Goal: Transaction & Acquisition: Purchase product/service

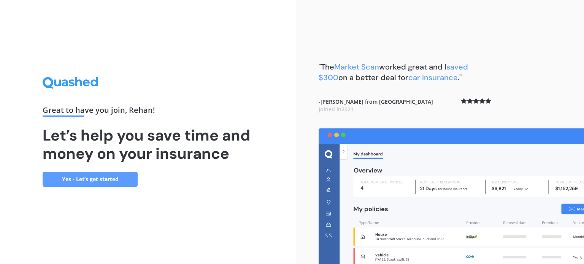
click at [111, 178] on link "Yes - Let’s get started" at bounding box center [90, 179] width 95 height 15
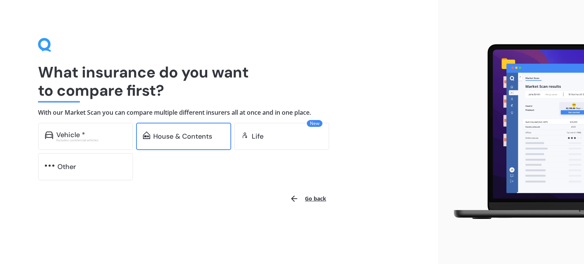
click at [185, 142] on div "House & Contents" at bounding box center [183, 136] width 95 height 27
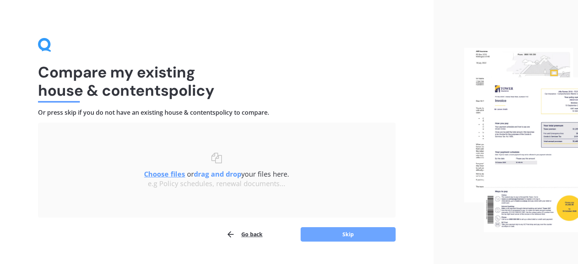
click at [367, 236] on button "Skip" at bounding box center [348, 234] width 95 height 14
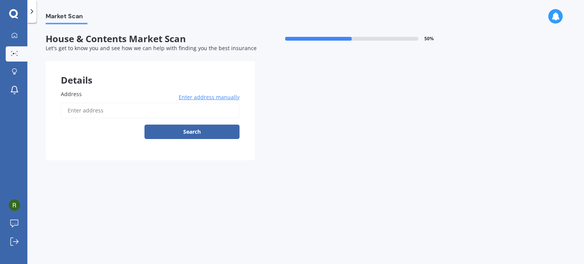
click at [93, 108] on input "Address" at bounding box center [150, 111] width 179 height 16
type input "[STREET_ADDRESS][PERSON_NAME]"
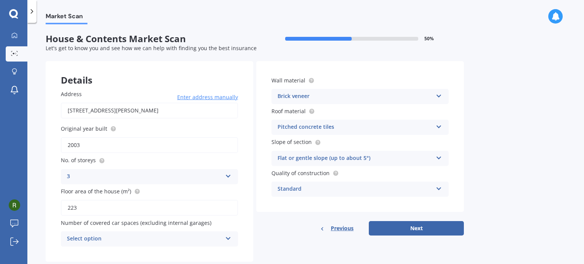
scroll to position [17, 0]
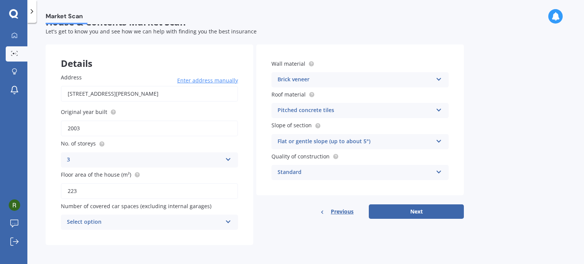
click at [195, 164] on div "3 1 2 3 4 5+" at bounding box center [149, 160] width 177 height 15
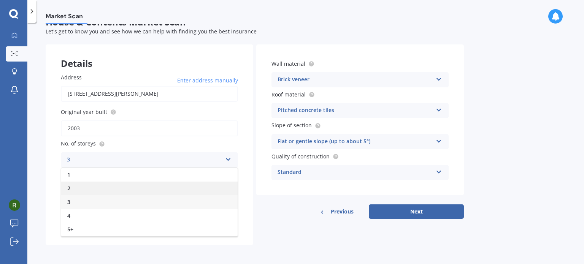
click at [114, 194] on div "2" at bounding box center [149, 189] width 176 height 14
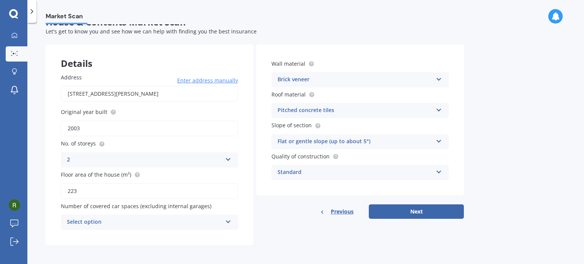
click at [302, 172] on div "Standard" at bounding box center [355, 172] width 155 height 9
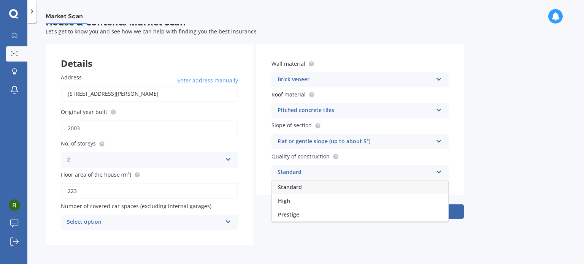
click at [302, 172] on div "Standard" at bounding box center [355, 172] width 155 height 9
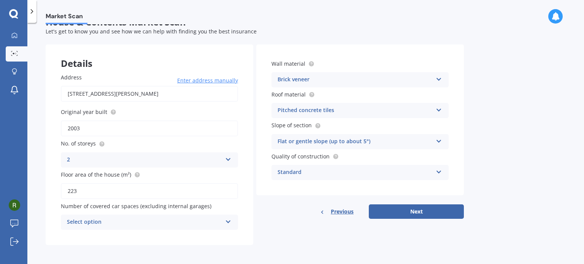
click at [140, 223] on div "Select option" at bounding box center [144, 222] width 155 height 9
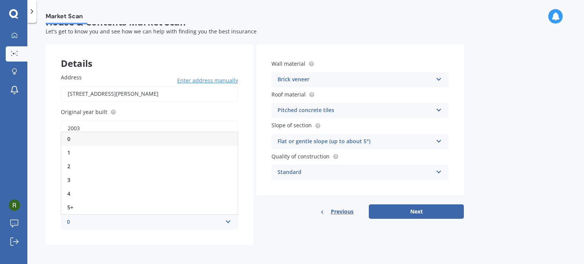
click at [140, 223] on div "0" at bounding box center [144, 222] width 155 height 9
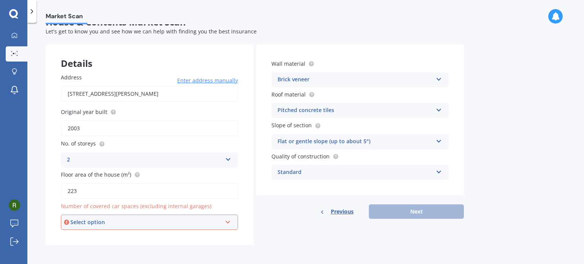
click at [140, 223] on div "Select option" at bounding box center [145, 222] width 151 height 8
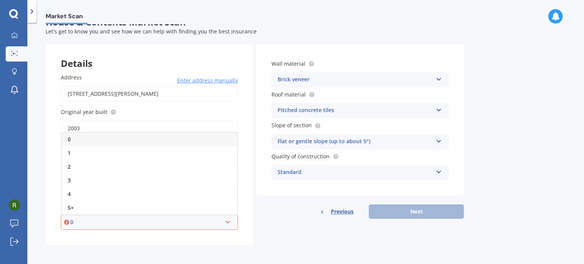
click at [273, 214] on div "Previous Next" at bounding box center [360, 212] width 208 height 14
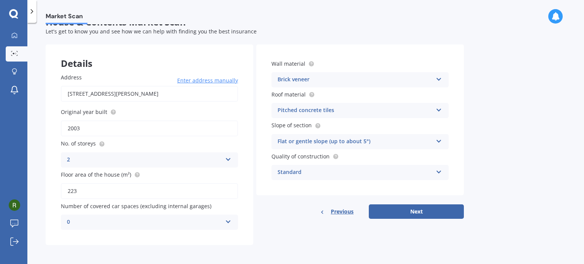
click at [135, 224] on div "0" at bounding box center [144, 222] width 155 height 9
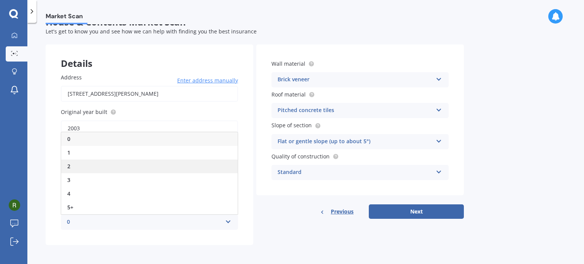
click at [137, 162] on div "2" at bounding box center [149, 167] width 176 height 14
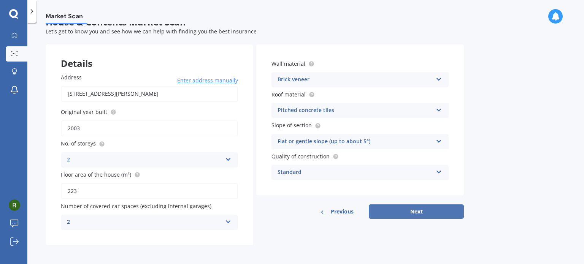
click at [424, 210] on button "Next" at bounding box center [416, 212] width 95 height 14
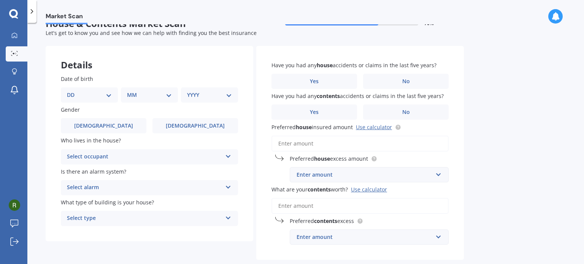
scroll to position [16, 0]
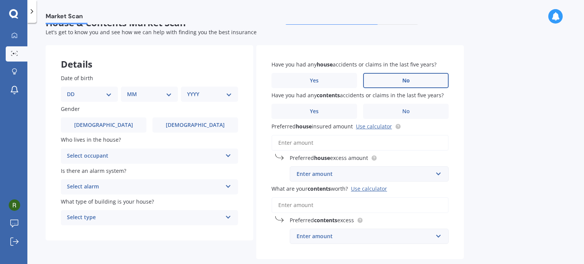
click at [386, 82] on label "No" at bounding box center [406, 80] width 86 height 15
click at [0, 0] on input "No" at bounding box center [0, 0] width 0 height 0
click at [398, 114] on label "No" at bounding box center [406, 111] width 86 height 15
click at [0, 0] on input "No" at bounding box center [0, 0] width 0 height 0
click at [353, 138] on input "Preferred house insured amount Use calculator" at bounding box center [360, 143] width 177 height 16
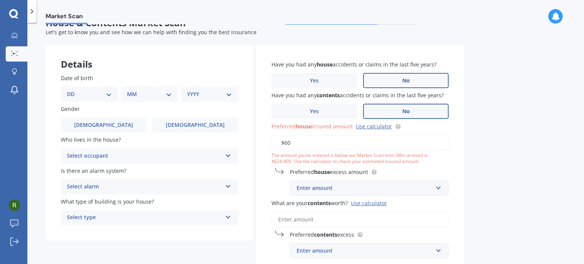
type input "$6"
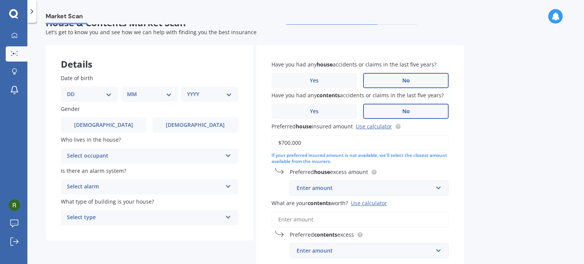
type input "$700,000"
click at [520, 158] on div "Market Scan House & Contents Market Scan 70 % Let's get to know you and see how…" at bounding box center [305, 145] width 557 height 242
click at [402, 194] on input "text" at bounding box center [367, 188] width 152 height 14
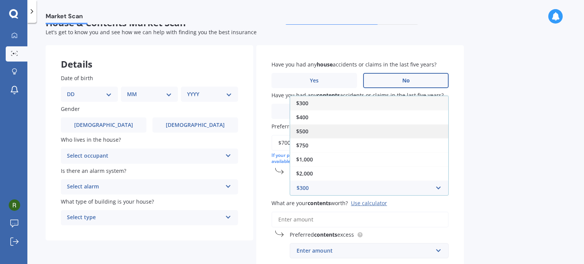
click at [371, 132] on div "$500" at bounding box center [369, 131] width 158 height 14
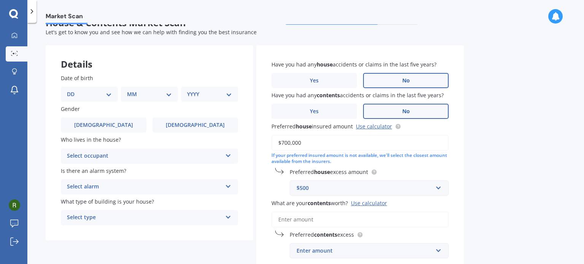
scroll to position [68, 0]
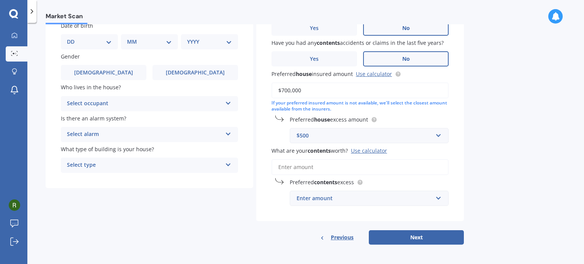
click at [326, 170] on input "What are your contents worth? Use calculator" at bounding box center [360, 167] width 177 height 16
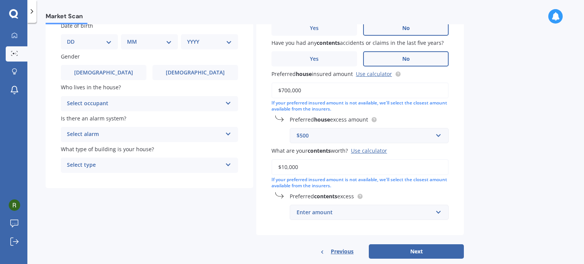
type input "$10,000"
click at [561, 235] on div "Market Scan House & Contents Market Scan 70 % Let's get to know you and see how…" at bounding box center [305, 145] width 557 height 242
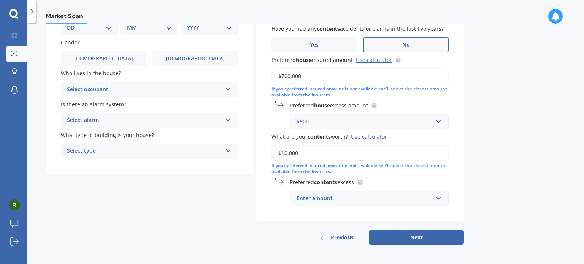
click at [376, 198] on div "Enter amount" at bounding box center [365, 198] width 136 height 8
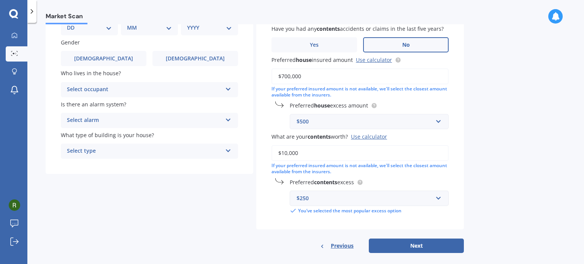
click at [491, 124] on div "Market Scan House & Contents Market Scan 70 % Let's get to know you and see how…" at bounding box center [305, 145] width 557 height 242
click at [353, 202] on div "$250" at bounding box center [365, 198] width 136 height 8
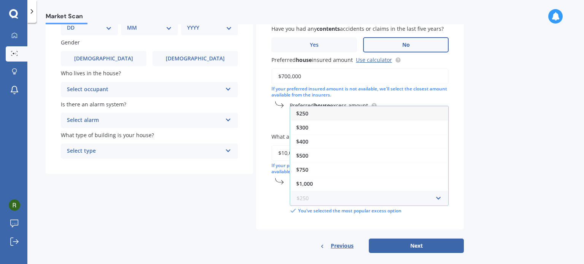
click at [353, 202] on input "text" at bounding box center [367, 198] width 152 height 14
click at [489, 175] on div "Market Scan House & Contents Market Scan 70 % Let's get to know you and see how…" at bounding box center [305, 145] width 557 height 242
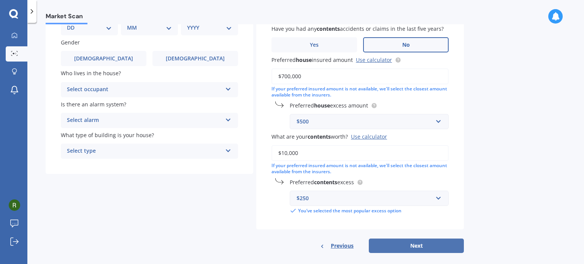
click at [422, 246] on button "Next" at bounding box center [416, 246] width 95 height 14
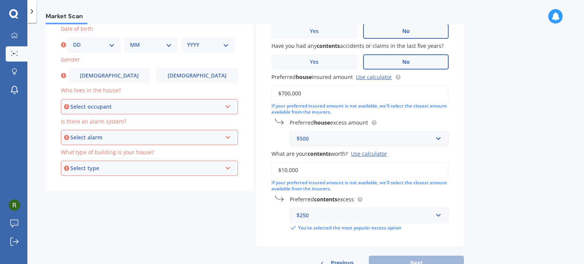
click at [96, 109] on div "Select occupant" at bounding box center [145, 107] width 151 height 8
click at [99, 120] on div "Owner" at bounding box center [150, 121] width 176 height 14
click at [111, 140] on div "Select alarm" at bounding box center [145, 137] width 151 height 8
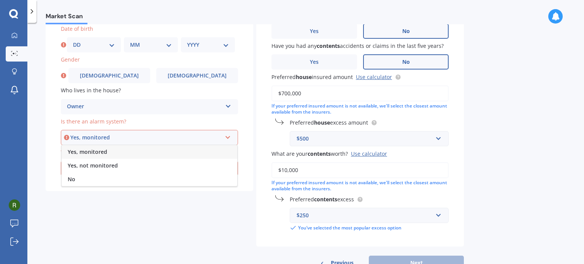
click at [110, 155] on div "Yes, monitored" at bounding box center [150, 152] width 176 height 14
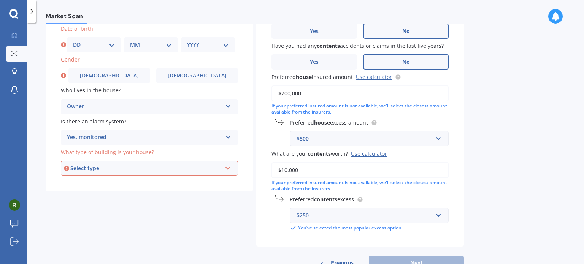
click at [118, 170] on div "Select type" at bounding box center [145, 168] width 151 height 8
click at [122, 186] on div "Freestanding" at bounding box center [150, 183] width 176 height 14
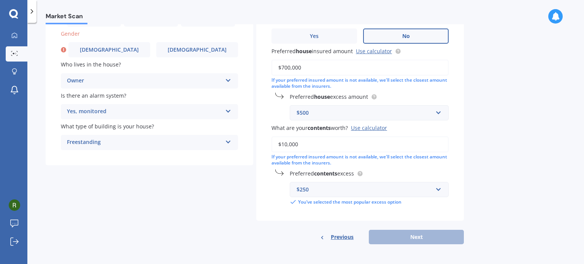
click at [440, 240] on div "Previous Next" at bounding box center [360, 237] width 208 height 14
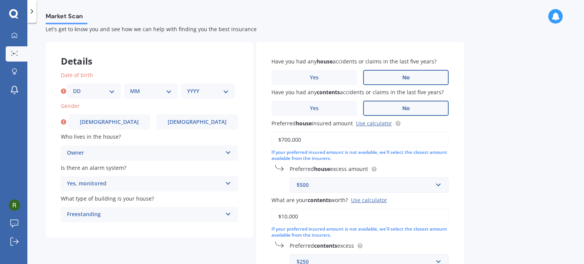
scroll to position [38, 0]
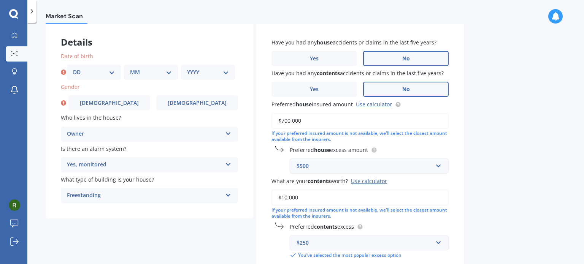
click at [100, 79] on div "DD 01 02 03 04 05 06 07 08 09 10 11 12 13 14 15 16 17 18 19 20 21 22 23 24 25 2…" at bounding box center [94, 72] width 54 height 15
click at [100, 77] on div "DD 01 02 03 04 05 06 07 08 09 10 11 12 13 14 15 16 17 18 19 20 21 22 23 24 25 2…" at bounding box center [94, 72] width 54 height 15
click at [90, 71] on select "DD 01 02 03 04 05 06 07 08 09 10 11 12 13 14 15 16 17 18 19 20 21 22 23 24 25 2…" at bounding box center [94, 72] width 42 height 8
select select "29"
click at [147, 75] on select "MM 01 02 03 04 05 06 07 08 09 10 11 12" at bounding box center [151, 72] width 42 height 8
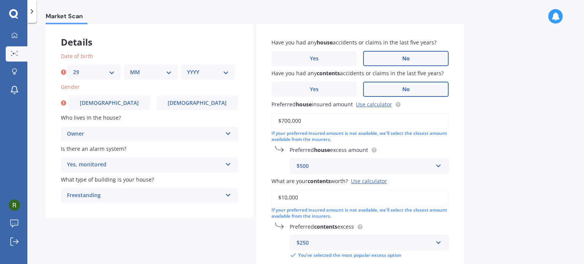
select select "02"
click at [130, 68] on select "MM 01 02 03 04 05 06 07 08 09 10 11 12" at bounding box center [151, 72] width 42 height 8
click at [196, 68] on div "YYYY 2009 2008 2007 2006 2005 2004 2003 2002 2001 2000 1999 1998 1997 1996 1995…" at bounding box center [208, 72] width 54 height 15
click at [200, 72] on select "YYYY 2009 2008 2007 2006 2005 2004 2003 2002 2001 2000 1999 1998 1997 1996 1995…" at bounding box center [208, 72] width 42 height 8
select select "1984"
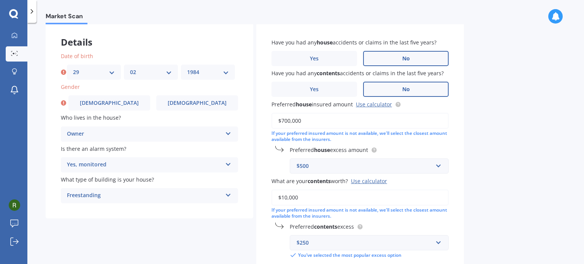
click at [187, 68] on select "YYYY 2009 2008 2007 2006 2005 2004 2003 2002 2001 2000 1999 1998 1997 1996 1995…" at bounding box center [208, 72] width 42 height 8
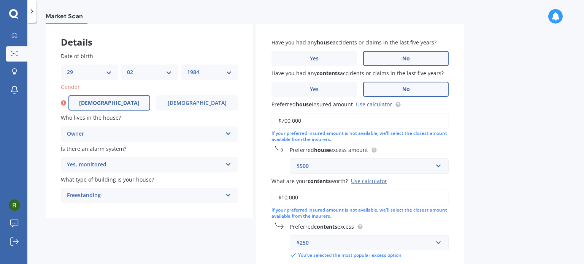
click at [114, 103] on span "[DEMOGRAPHIC_DATA]" at bounding box center [109, 103] width 60 height 6
click at [0, 0] on input "[DEMOGRAPHIC_DATA]" at bounding box center [0, 0] width 0 height 0
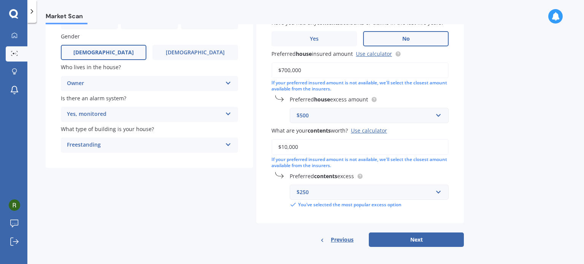
scroll to position [91, 0]
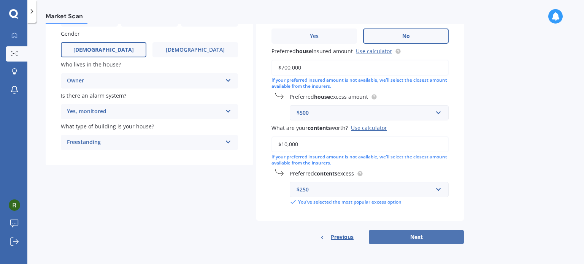
click at [417, 237] on button "Next" at bounding box center [416, 237] width 95 height 14
select select "29"
select select "02"
select select "1984"
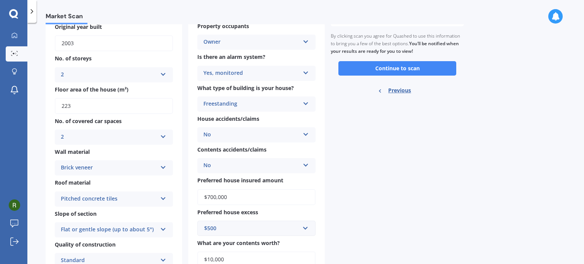
scroll to position [137, 0]
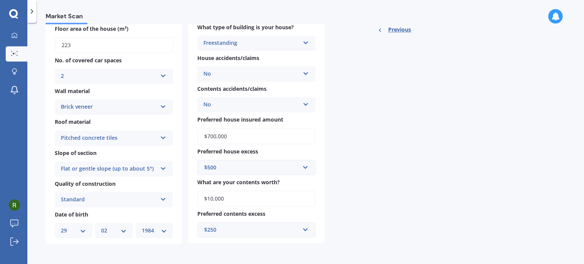
click at [102, 108] on div "Brick veneer" at bounding box center [109, 107] width 96 height 9
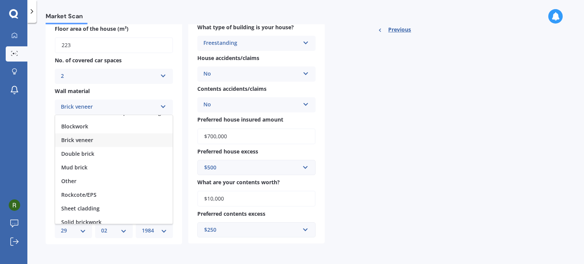
scroll to position [0, 0]
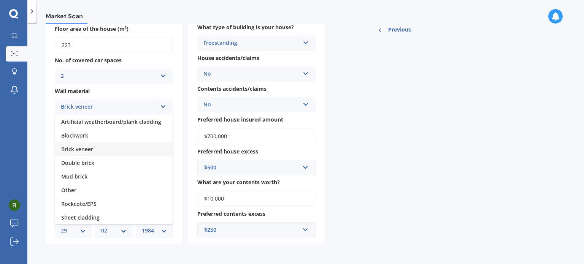
click at [113, 149] on div "Brick veneer" at bounding box center [114, 150] width 118 height 14
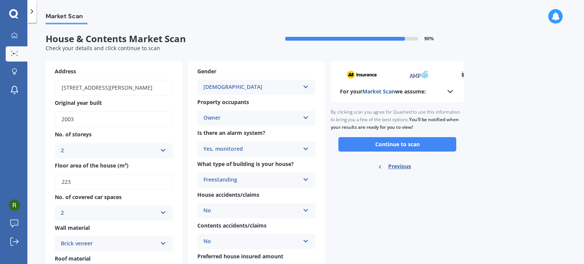
click at [414, 147] on button "Continue to scan" at bounding box center [397, 144] width 118 height 14
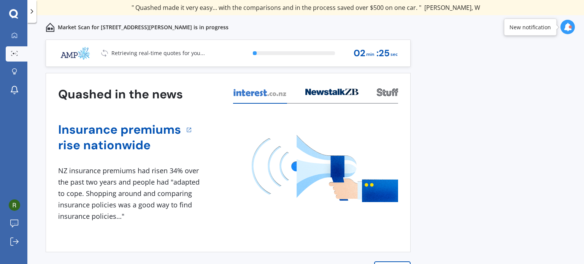
scroll to position [11, 0]
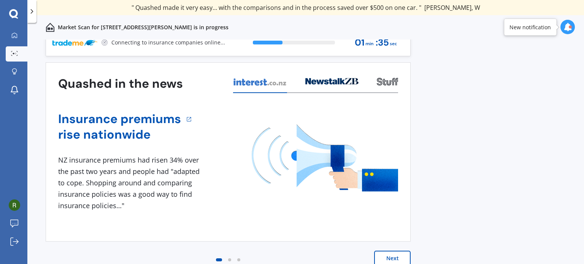
click at [394, 260] on button "Next" at bounding box center [392, 258] width 37 height 15
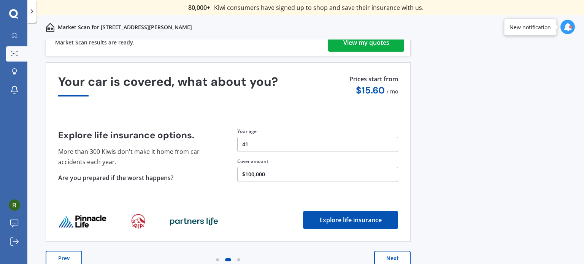
scroll to position [0, 0]
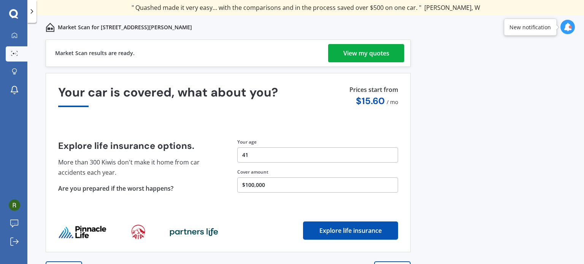
click at [374, 54] on div "View my quotes" at bounding box center [366, 53] width 46 height 18
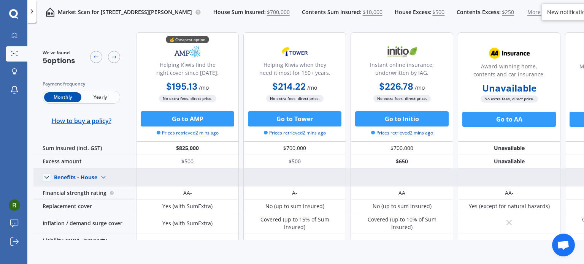
click at [99, 178] on img at bounding box center [103, 178] width 12 height 12
click at [100, 177] on img at bounding box center [103, 178] width 12 height 12
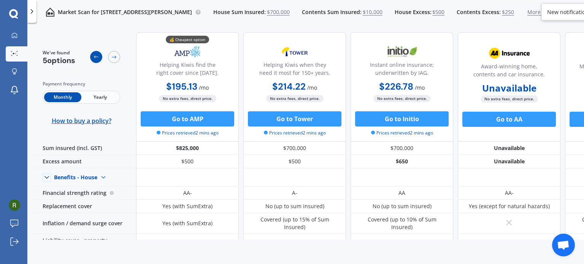
click at [94, 59] on icon at bounding box center [96, 57] width 6 height 6
click at [94, 58] on icon at bounding box center [96, 57] width 6 height 6
click at [106, 99] on span "Yearly" at bounding box center [99, 97] width 37 height 10
